Goal: Task Accomplishment & Management: Manage account settings

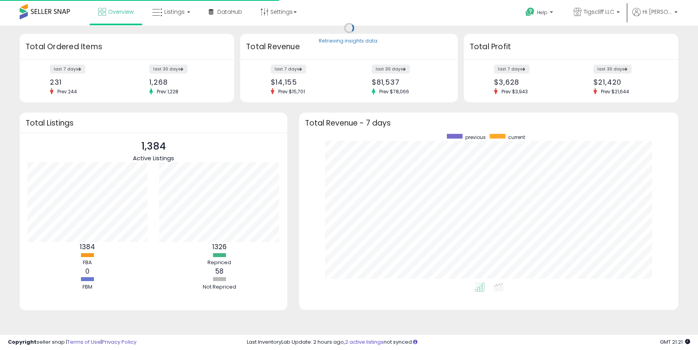
scroll to position [149, 364]
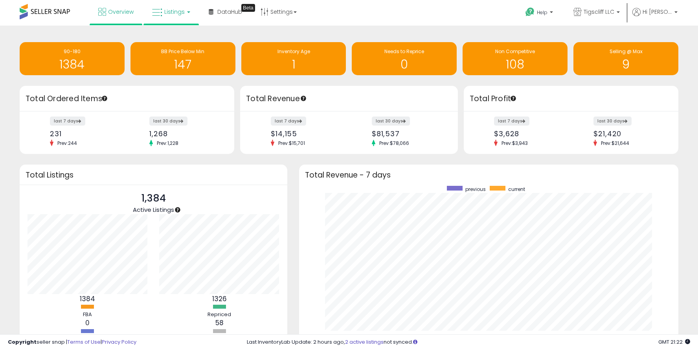
click at [179, 10] on span "Listings" at bounding box center [174, 12] width 20 height 8
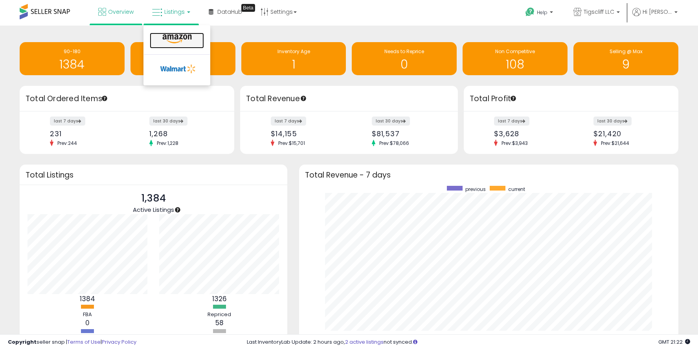
click at [186, 40] on icon at bounding box center [177, 39] width 34 height 10
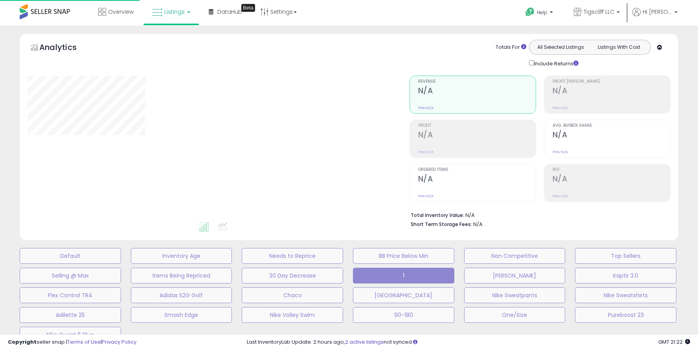
select select "**"
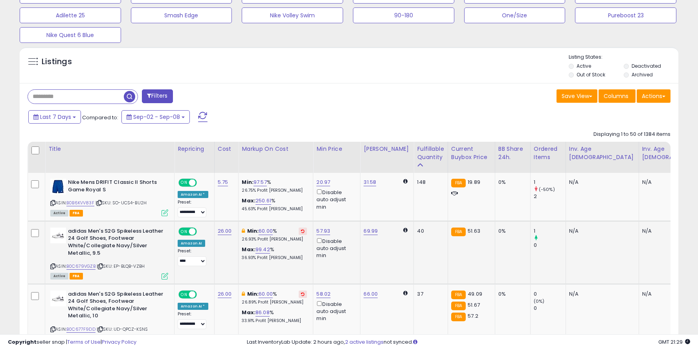
scroll to position [299, 0]
click at [83, 204] on link "B0B6KVV83F" at bounding box center [80, 203] width 28 height 7
click at [262, 180] on link "97.57" at bounding box center [260, 183] width 13 height 8
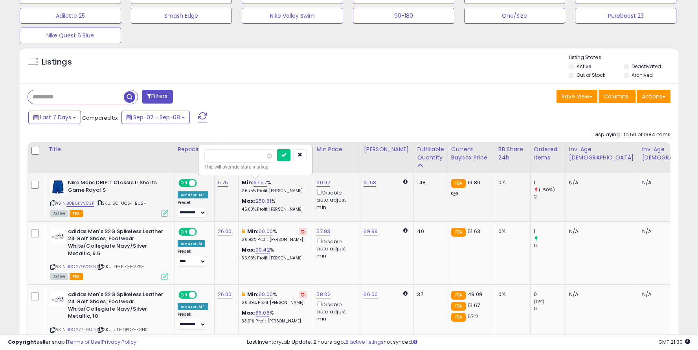
type input "*"
click at [320, 183] on link "20.97" at bounding box center [324, 183] width 14 height 8
type input "*"
type input "*****"
click button "submit" at bounding box center [345, 155] width 13 height 12
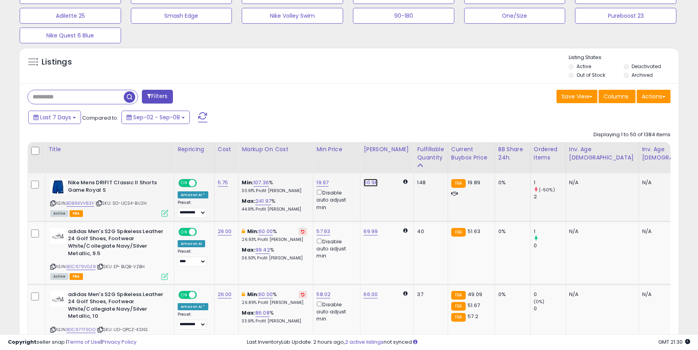
click at [369, 186] on link "30.98" at bounding box center [371, 183] width 14 height 8
type input "*"
type input "*****"
click button "submit" at bounding box center [393, 155] width 13 height 12
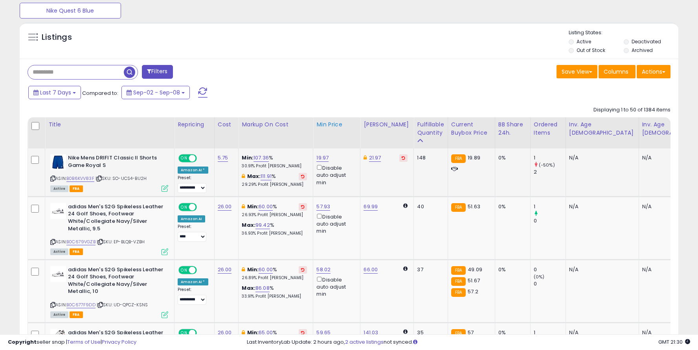
scroll to position [344, 0]
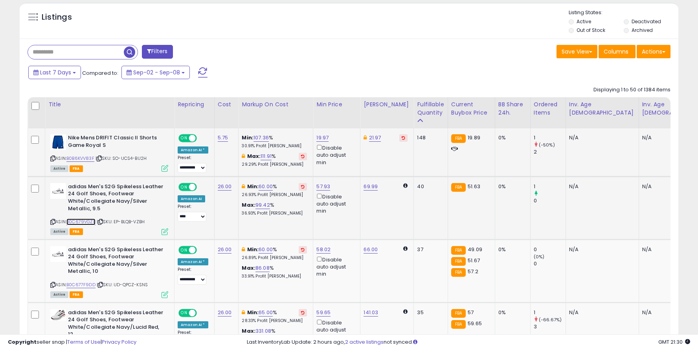
click at [87, 222] on link "B0C679VGZB" at bounding box center [80, 221] width 29 height 7
click at [93, 285] on link "B0C677F9DD" at bounding box center [80, 284] width 29 height 7
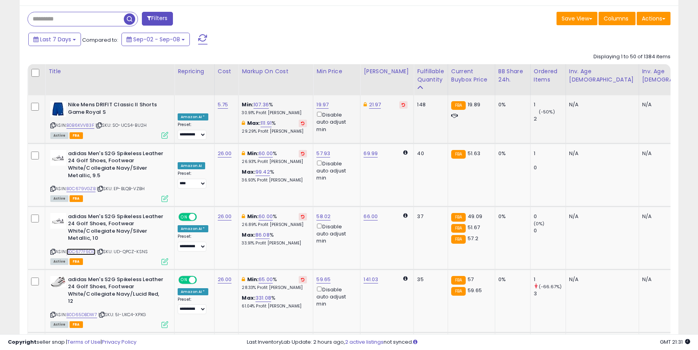
scroll to position [284, 0]
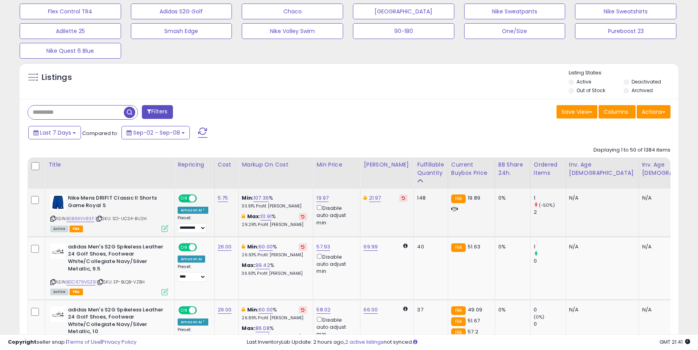
click at [112, 113] on input "text" at bounding box center [76, 112] width 96 height 14
type input "*******"
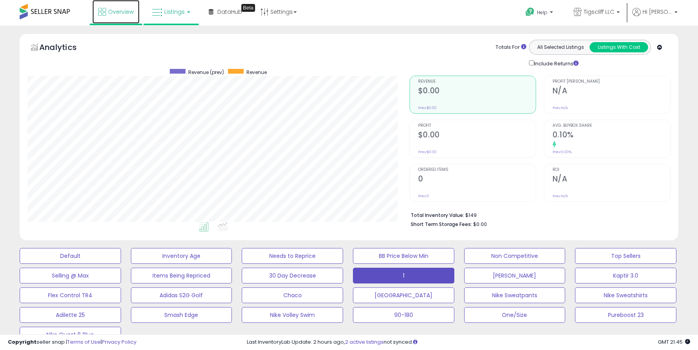
click at [117, 10] on span "Overview" at bounding box center [121, 12] width 26 height 8
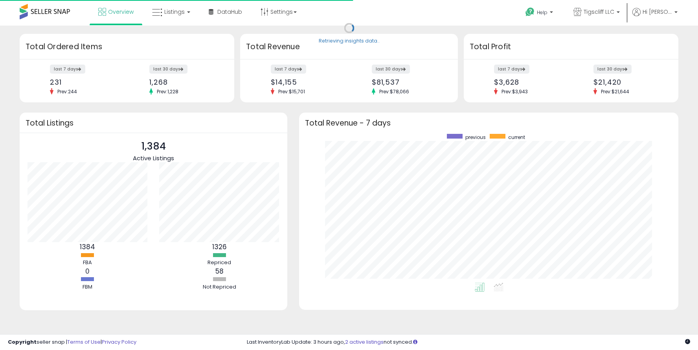
scroll to position [149, 364]
